Goal: Task Accomplishment & Management: Manage account settings

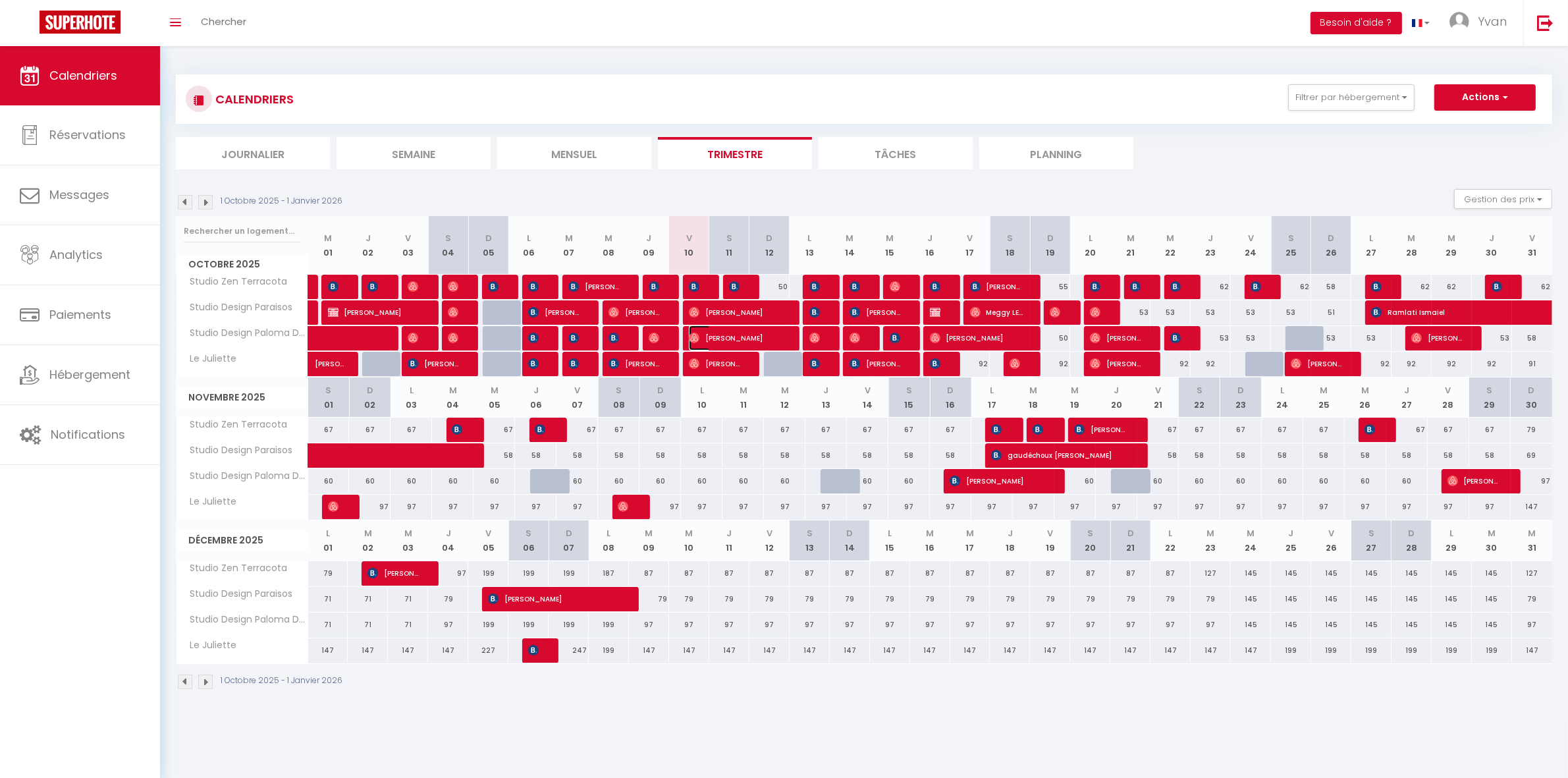
click at [770, 338] on span "[PERSON_NAME]" at bounding box center [735, 337] width 93 height 25
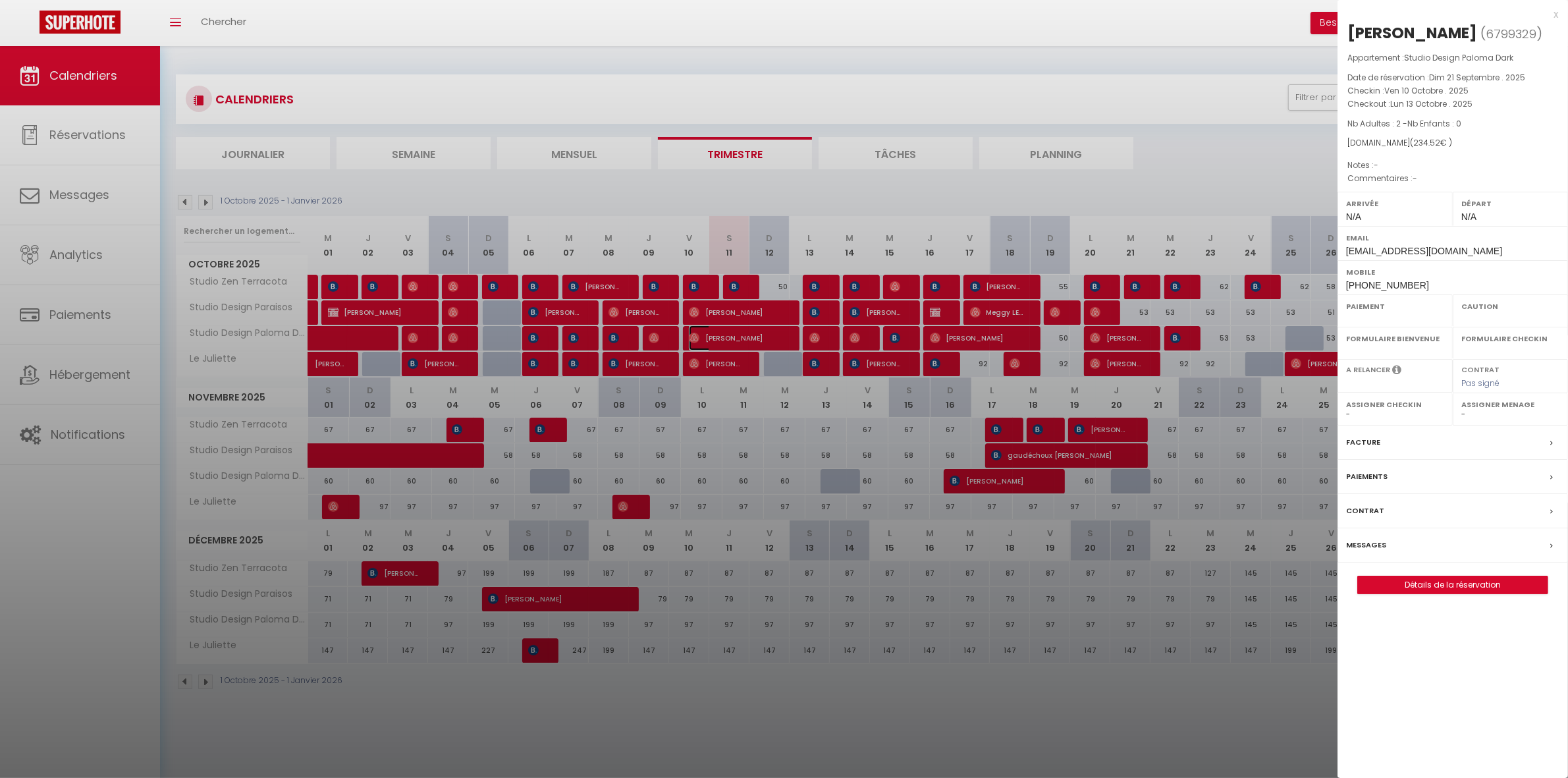
select select "OK"
select select "0"
select select "1"
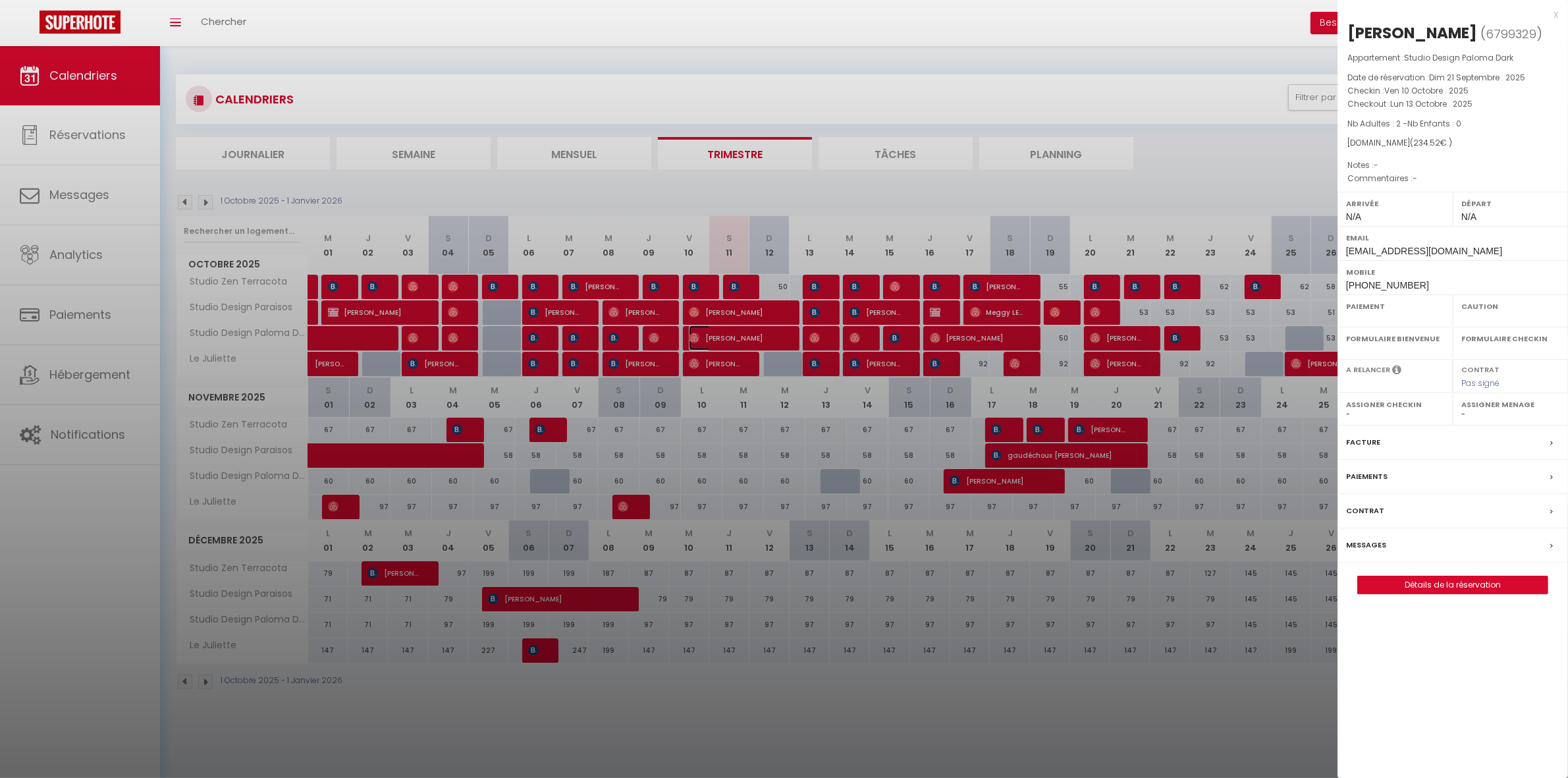
select select
drag, startPoint x: 1480, startPoint y: 26, endPoint x: 1349, endPoint y: 28, distance: 131.0
click at [1349, 28] on div "[PERSON_NAME]" at bounding box center [1412, 33] width 130 height 21
copy div "[PERSON_NAME]"
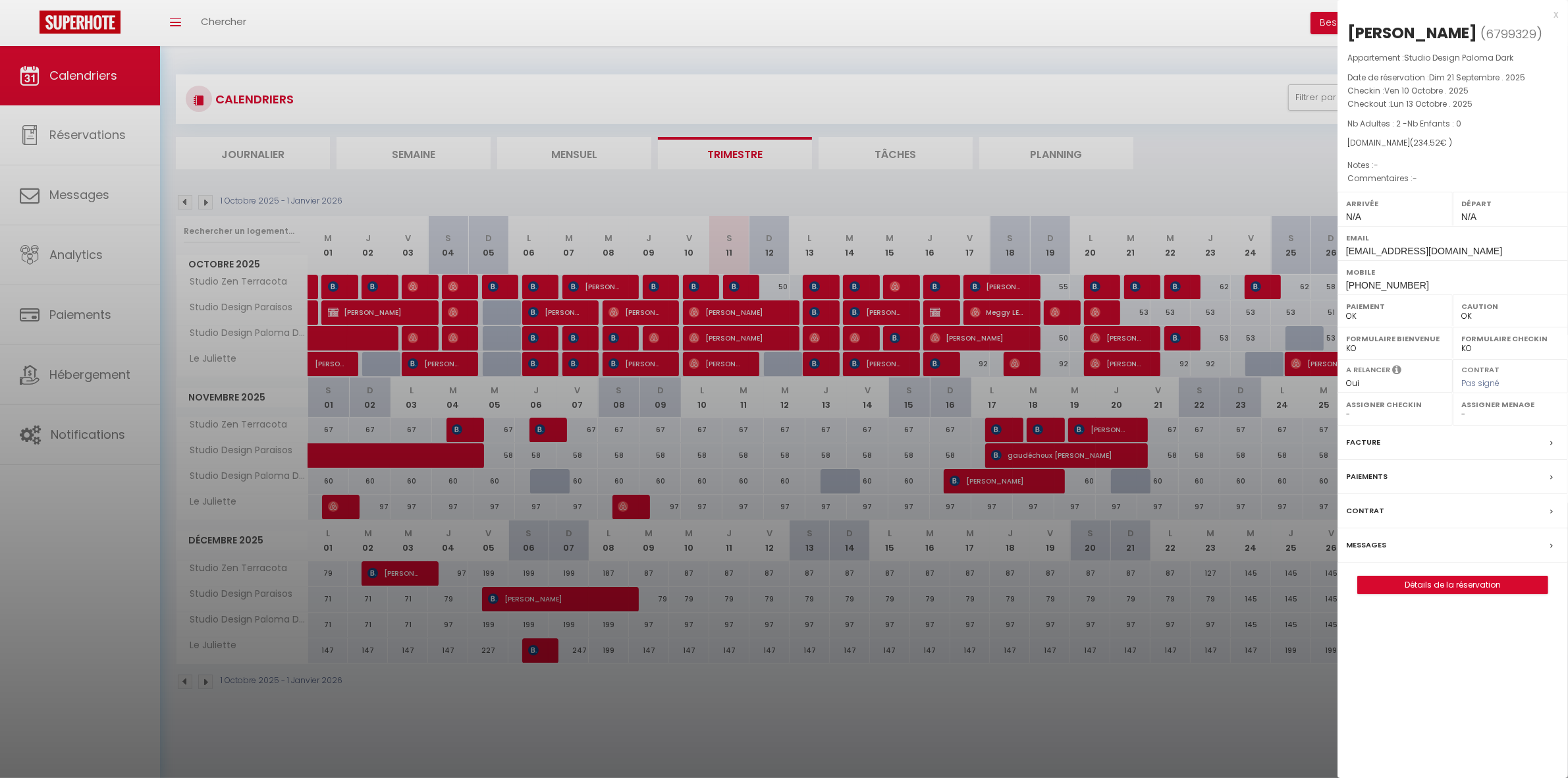
click at [451, 56] on div at bounding box center [784, 389] width 1568 height 778
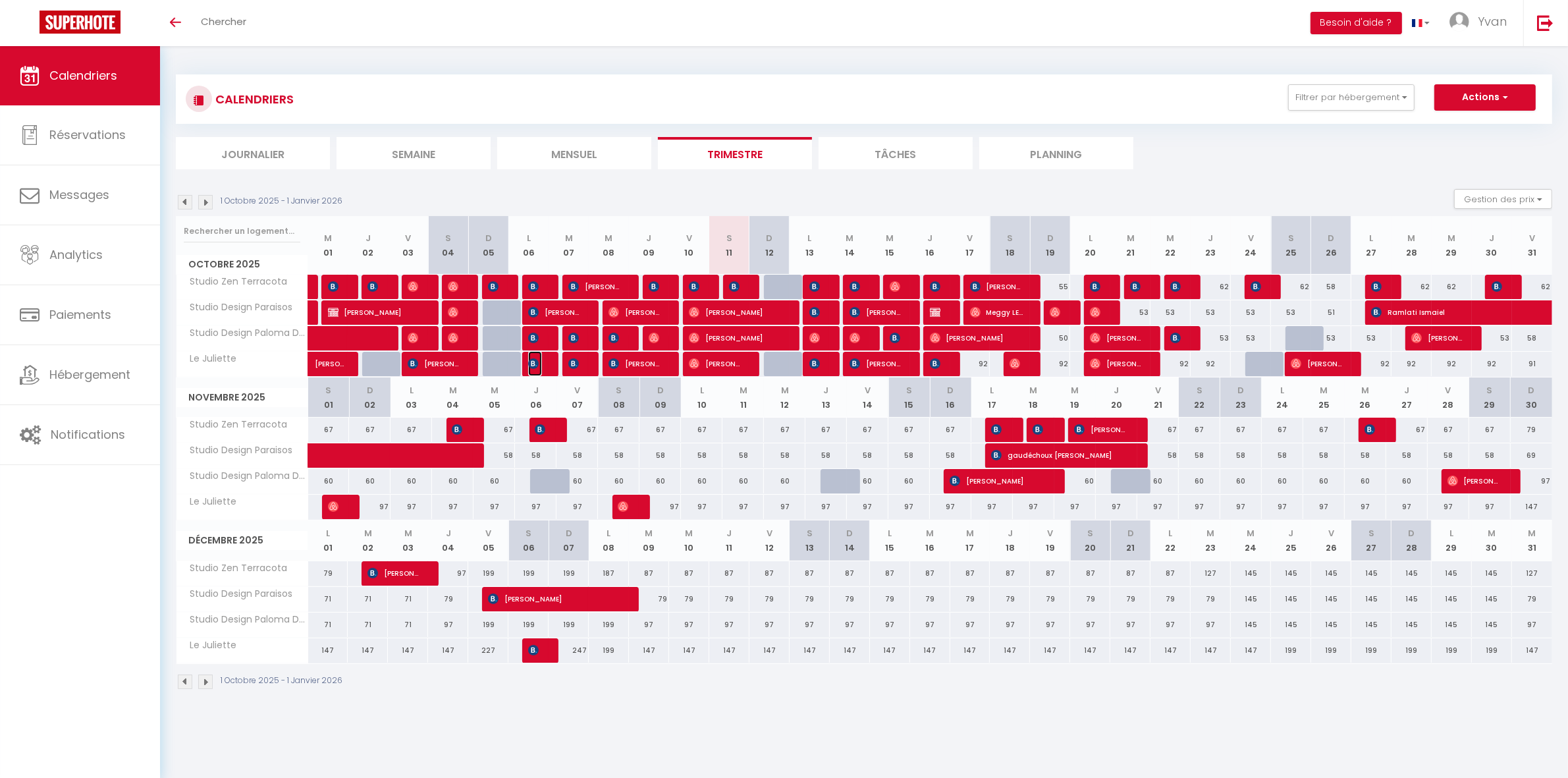
click at [534, 363] on img at bounding box center [532, 363] width 10 height 10
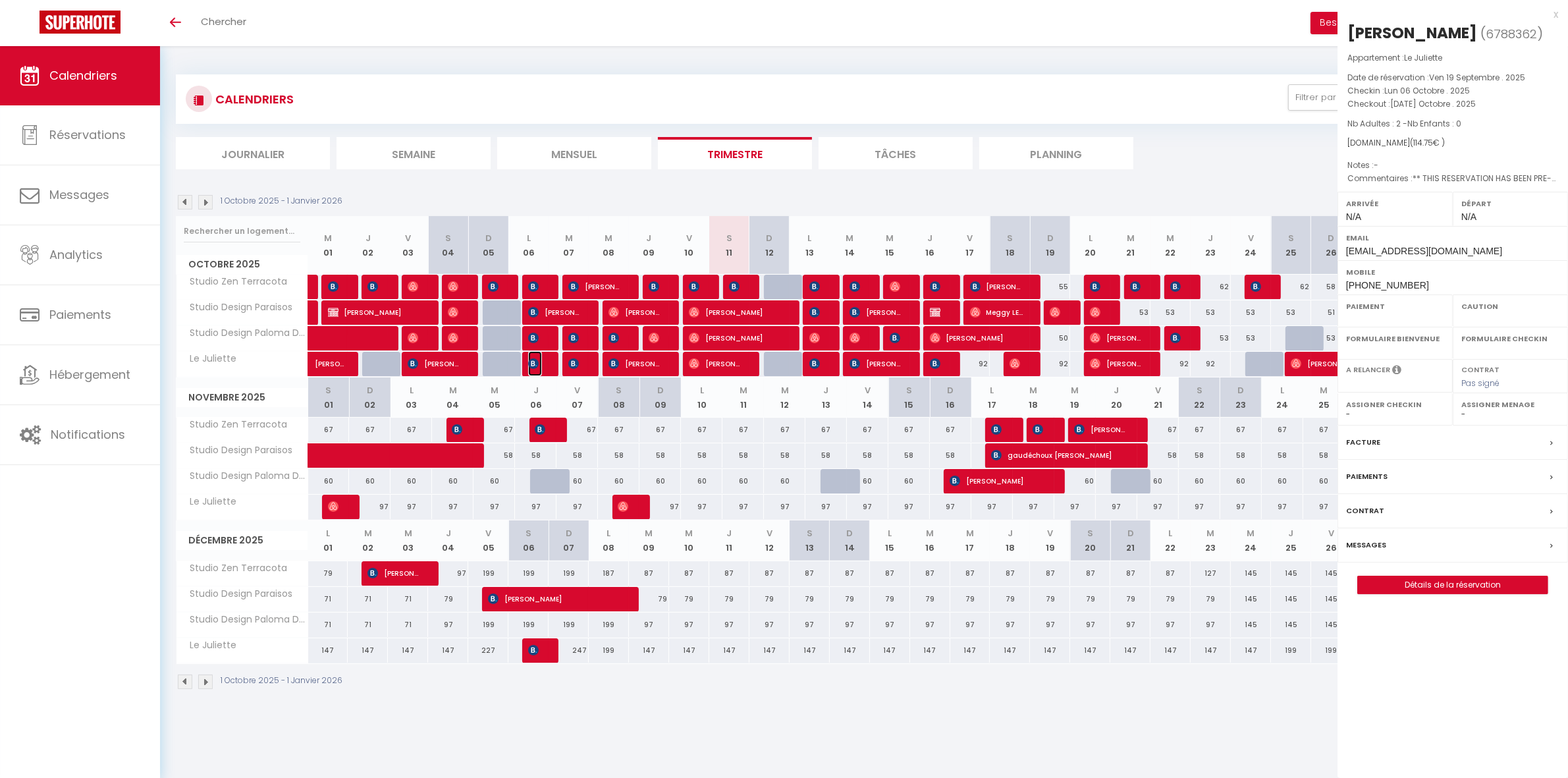
select select "OK"
select select "KO"
select select "0"
select select "1"
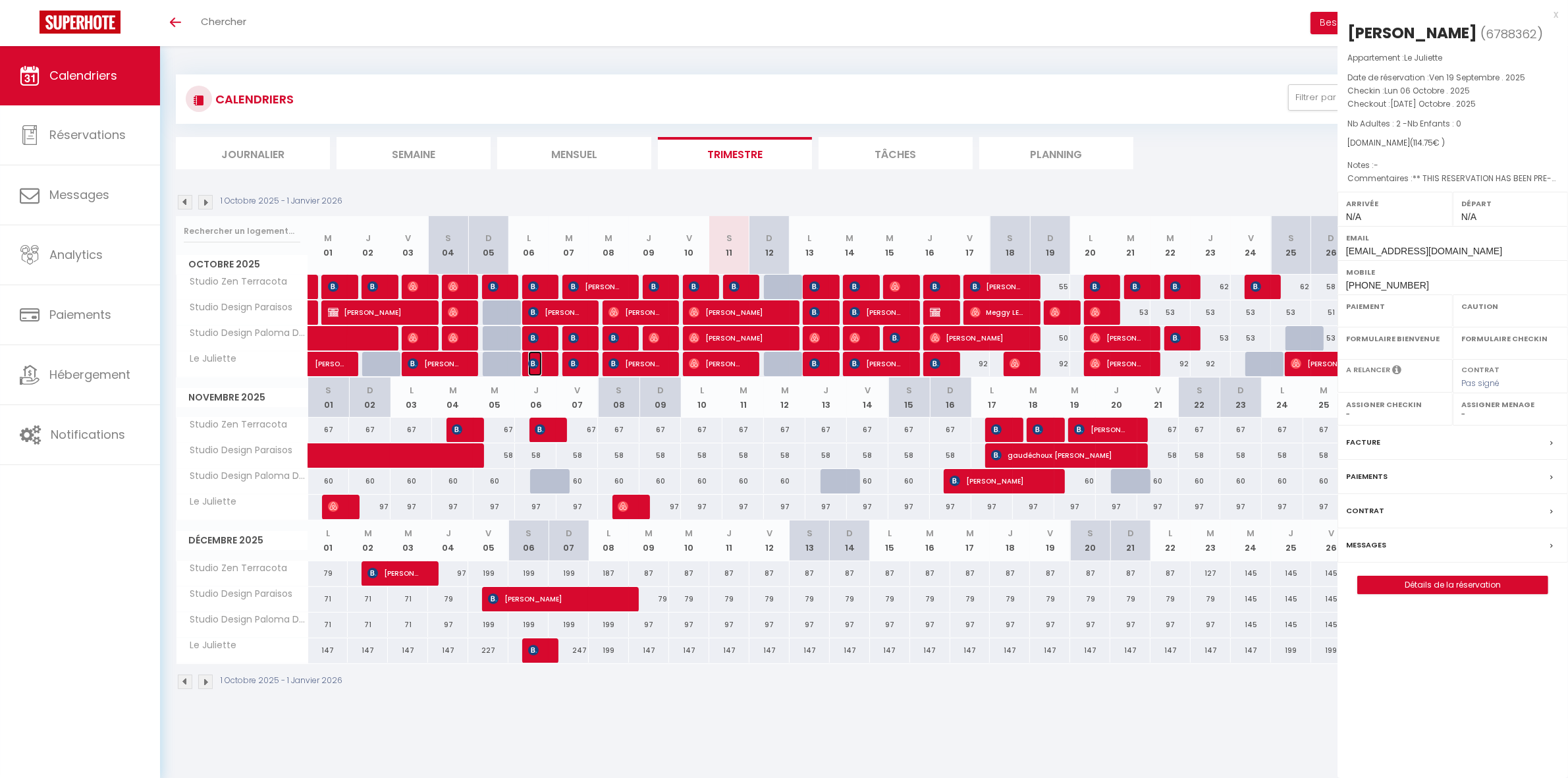
select select
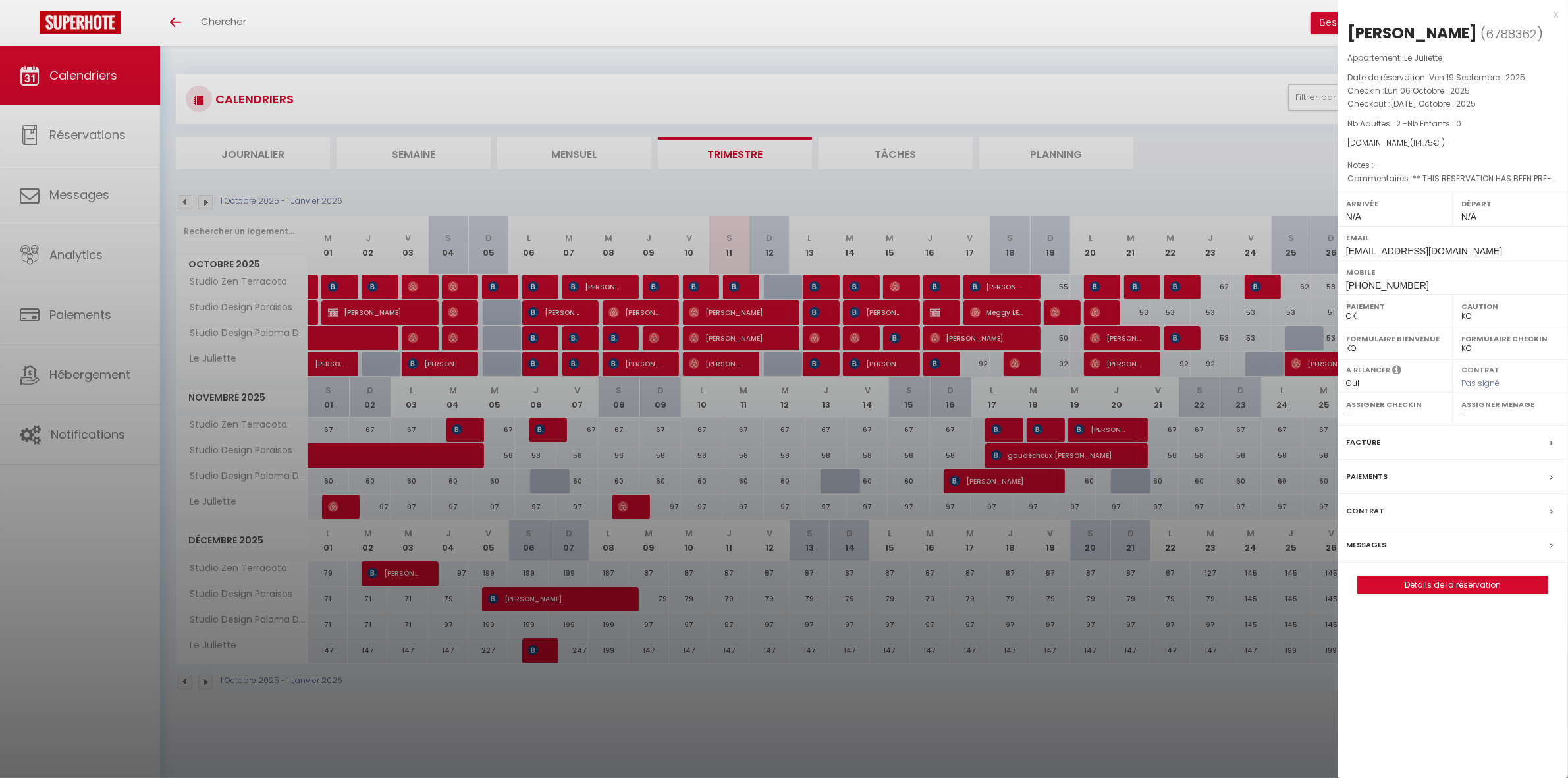
click at [633, 190] on div at bounding box center [784, 389] width 1568 height 778
